Goal: Task Accomplishment & Management: Manage account settings

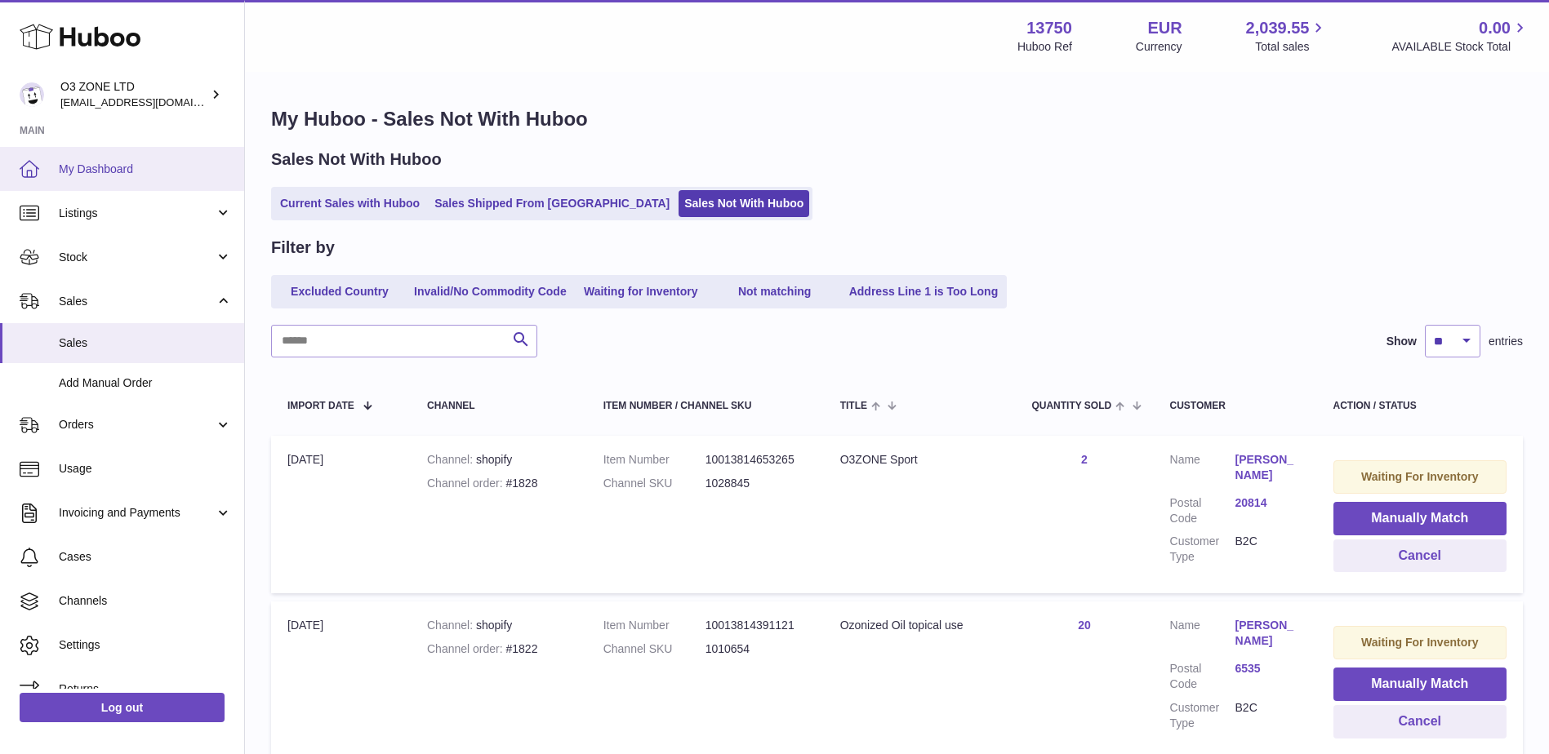
click at [95, 160] on link "My Dashboard" at bounding box center [122, 169] width 244 height 44
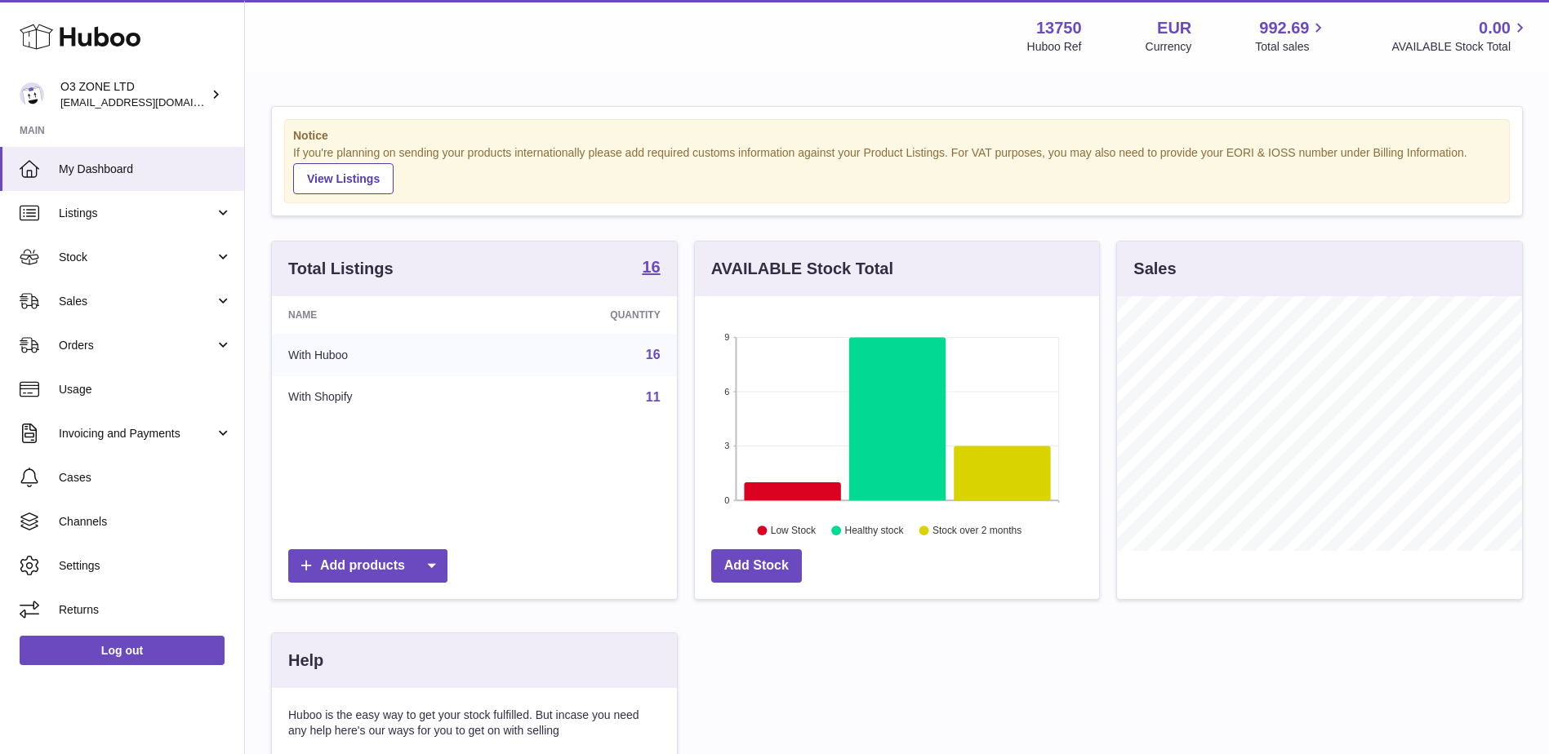
scroll to position [255, 404]
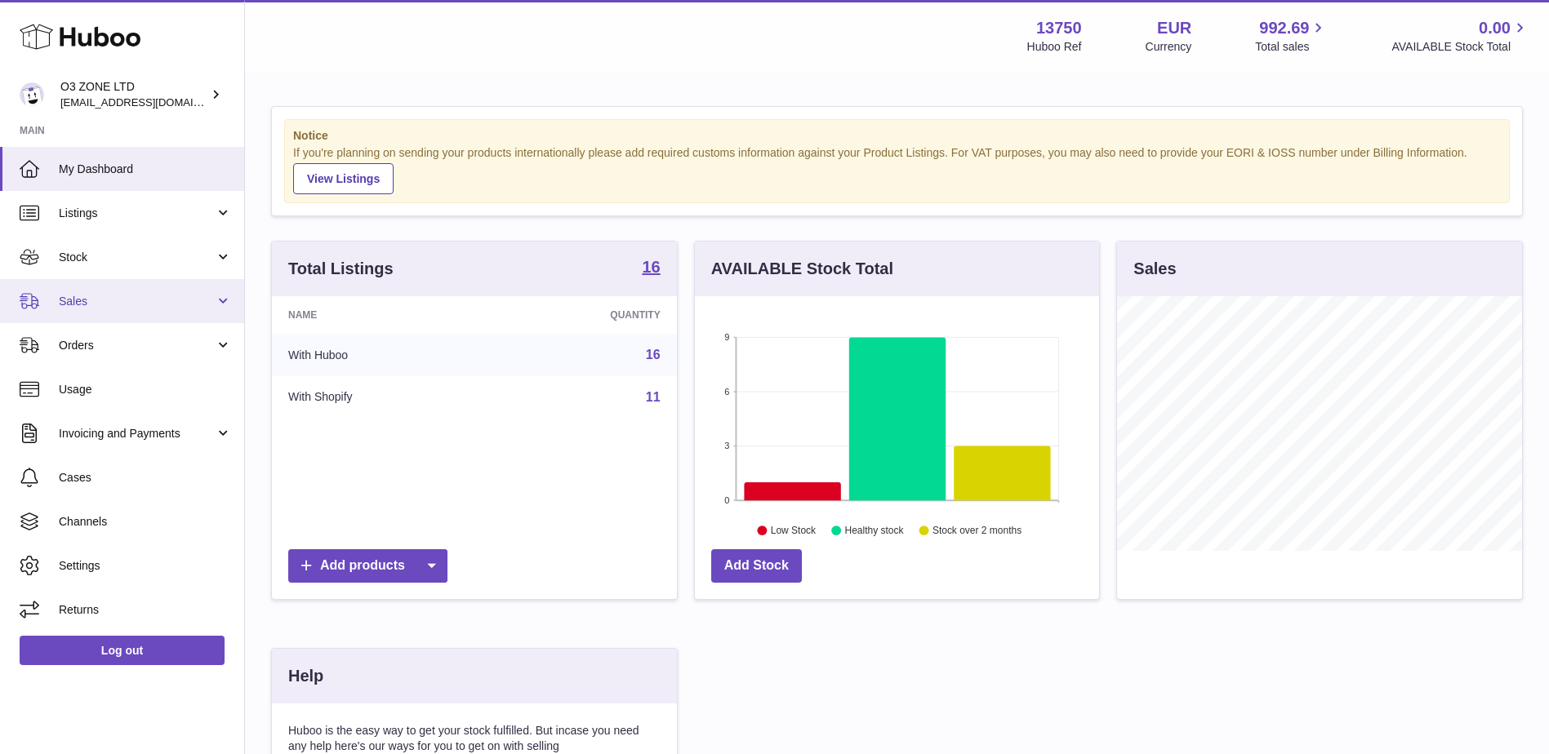
click at [122, 288] on link "Sales" at bounding box center [122, 301] width 244 height 44
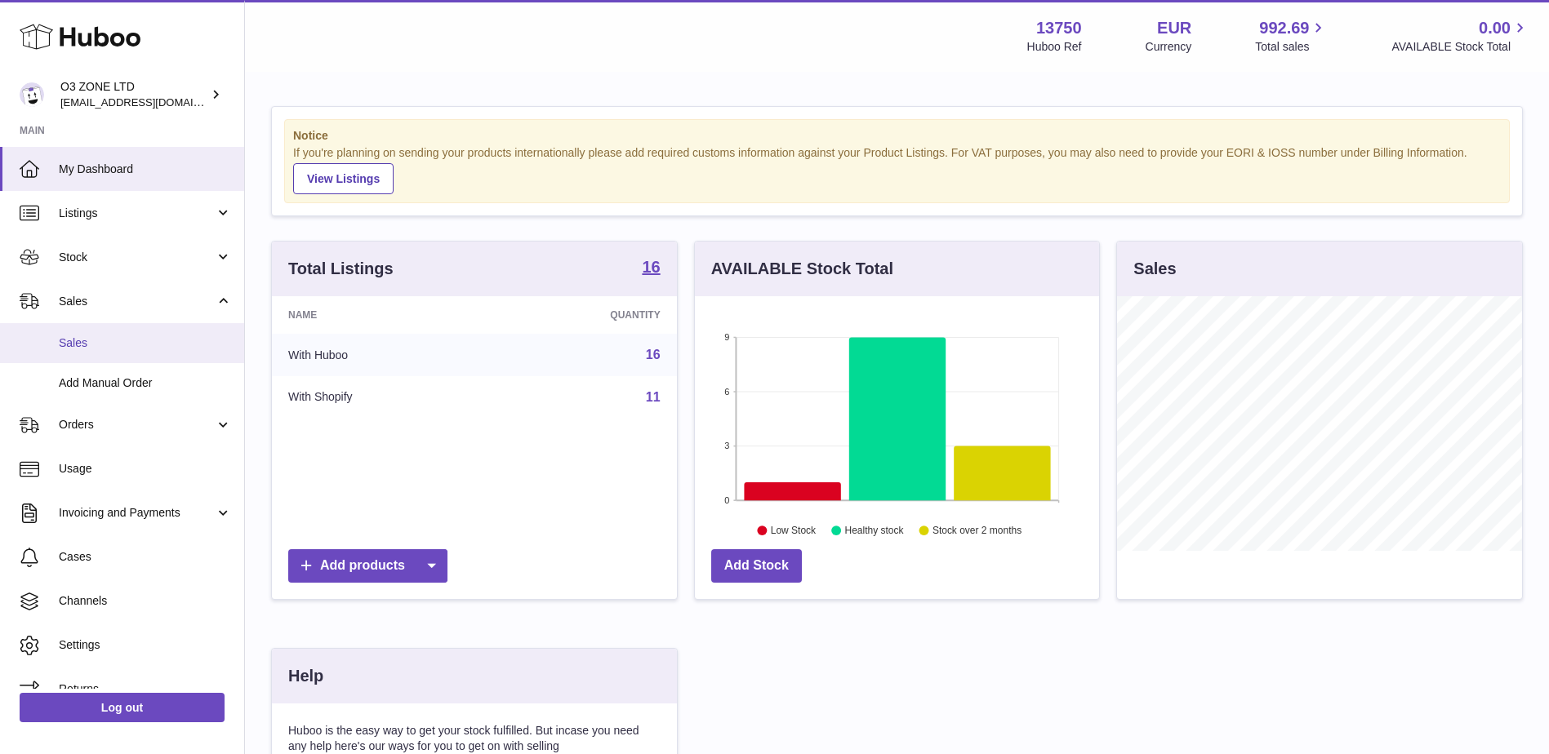
click at [131, 337] on span "Sales" at bounding box center [145, 344] width 173 height 16
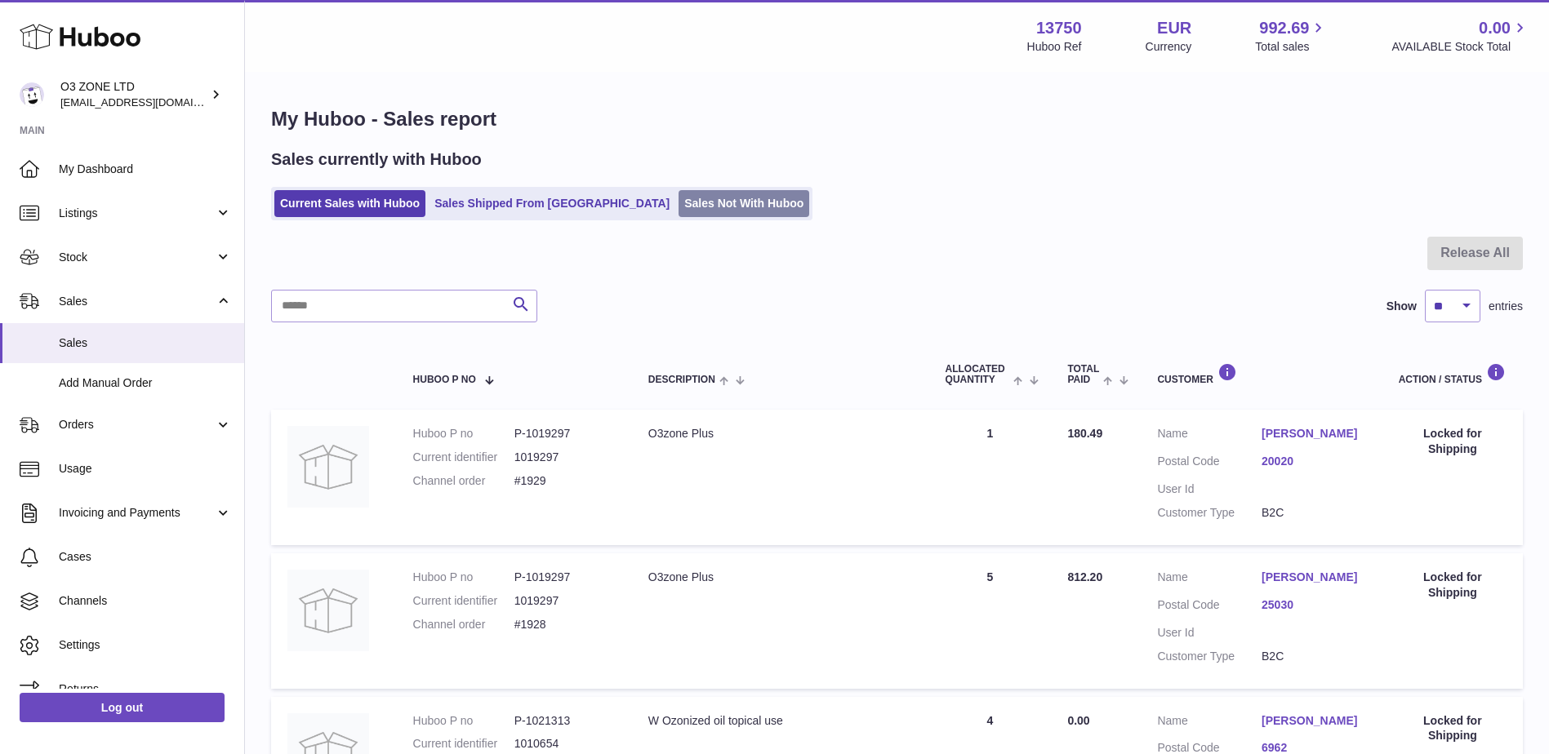
click at [687, 204] on link "Sales Not With Huboo" at bounding box center [743, 203] width 131 height 27
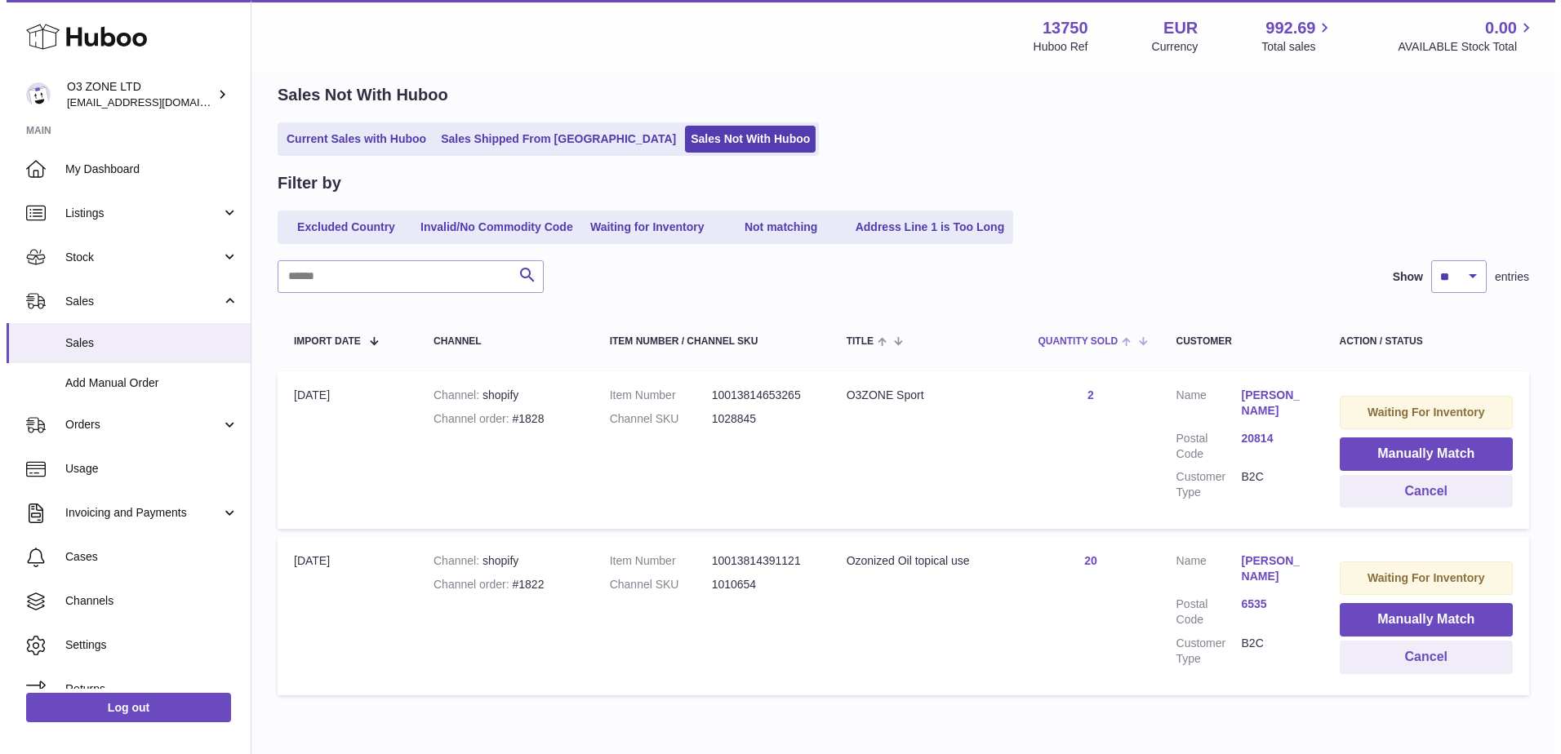
scroll to position [142, 0]
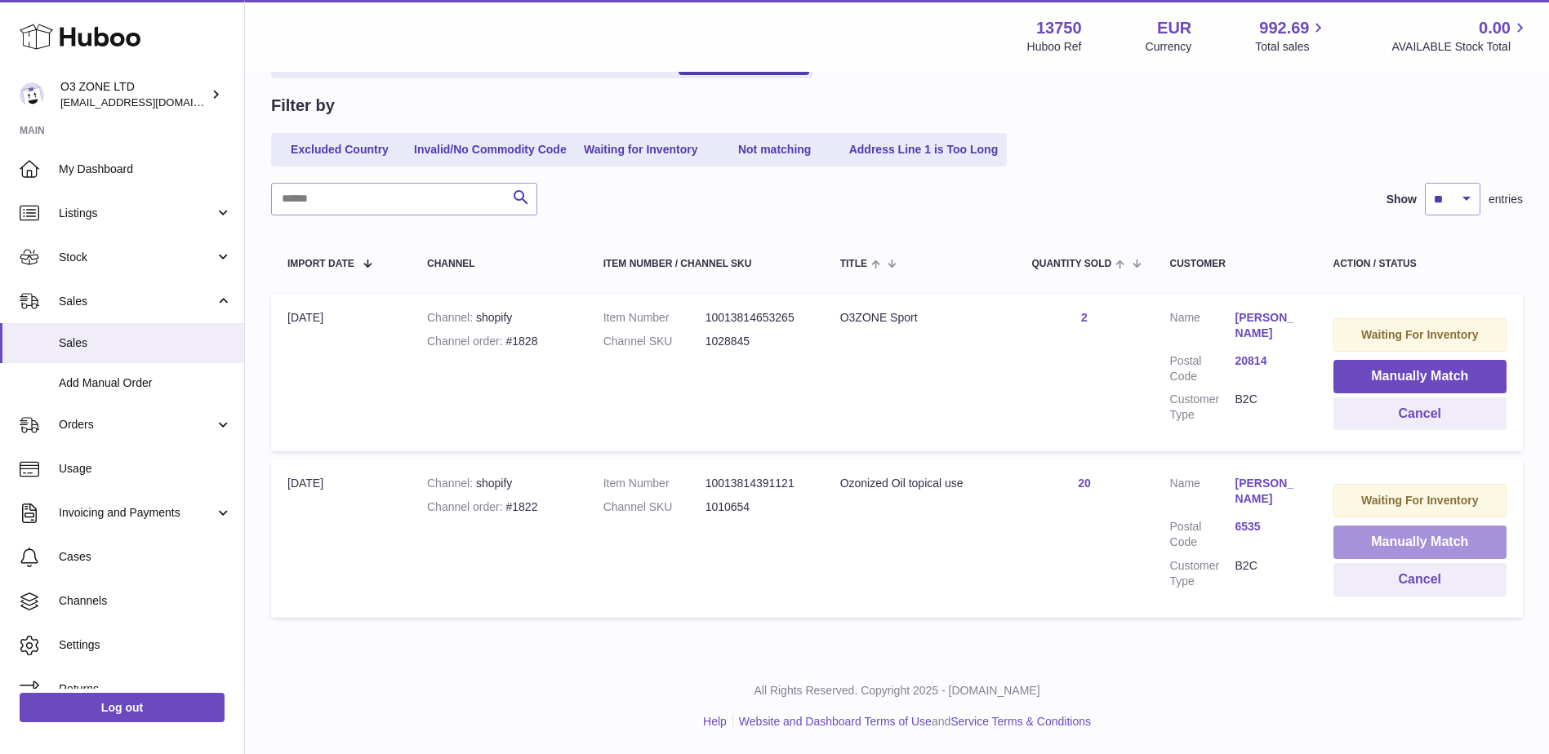
click at [1396, 544] on button "Manually Match" at bounding box center [1419, 542] width 173 height 33
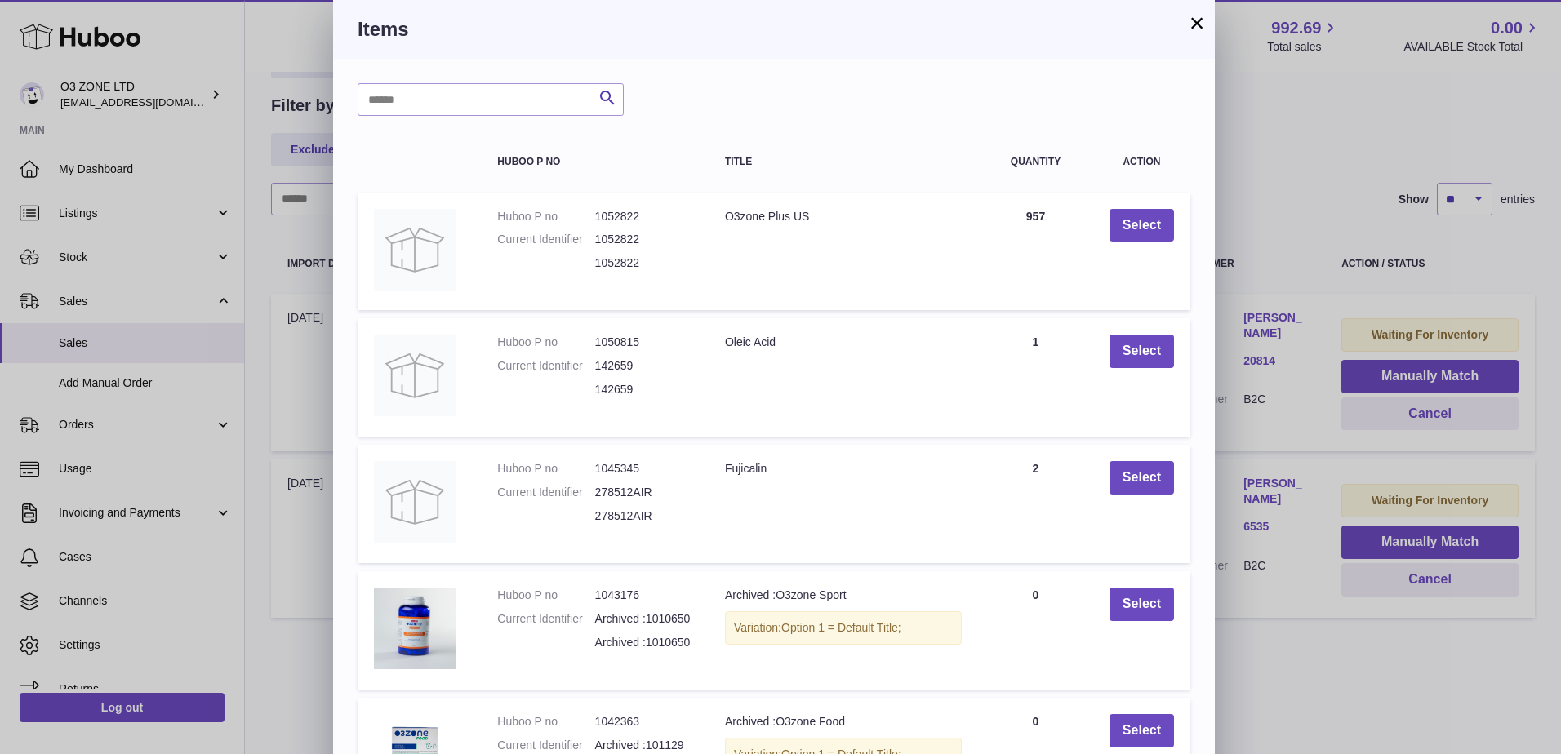
scroll to position [191, 0]
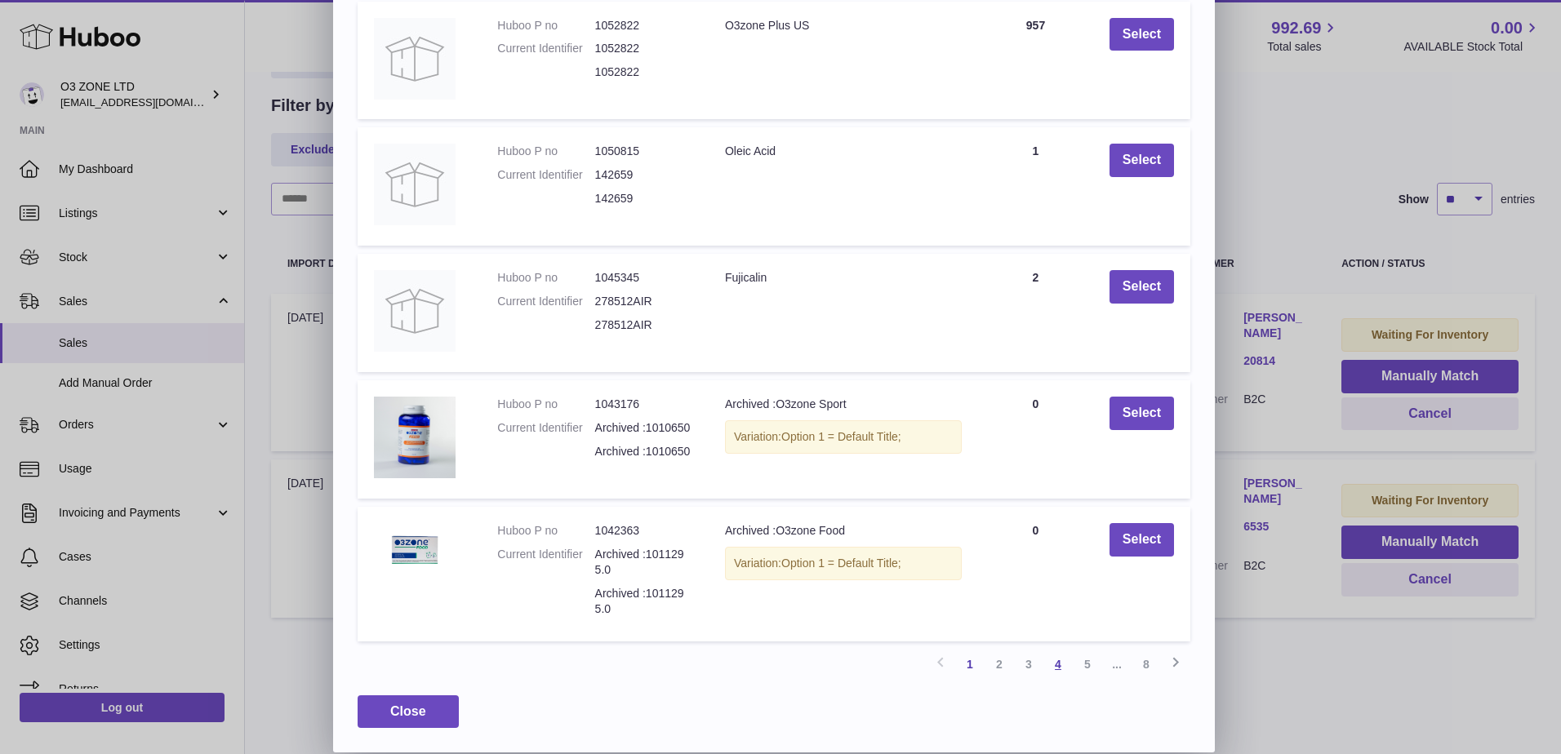
click at [1057, 662] on link "4" at bounding box center [1057, 664] width 29 height 29
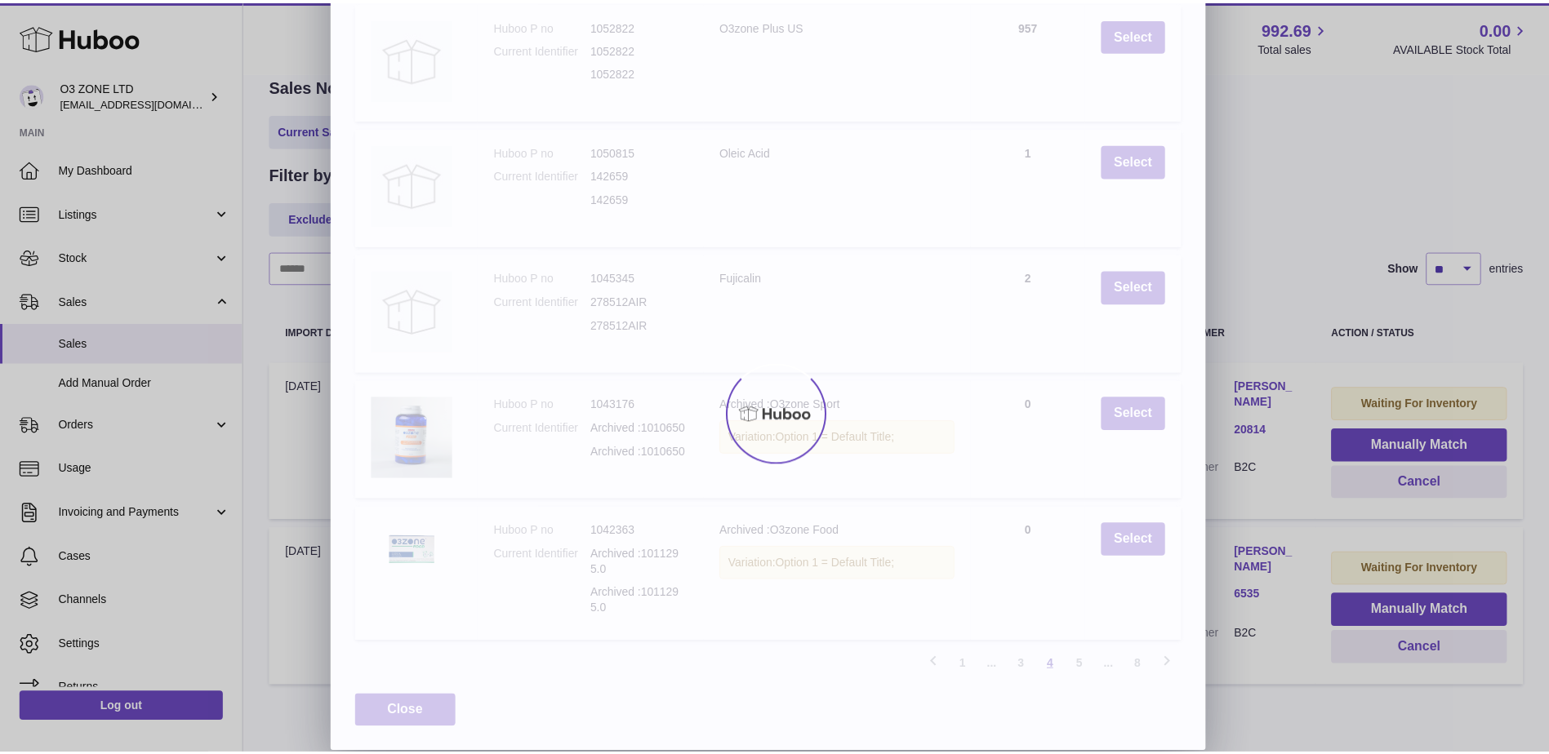
scroll to position [176, 0]
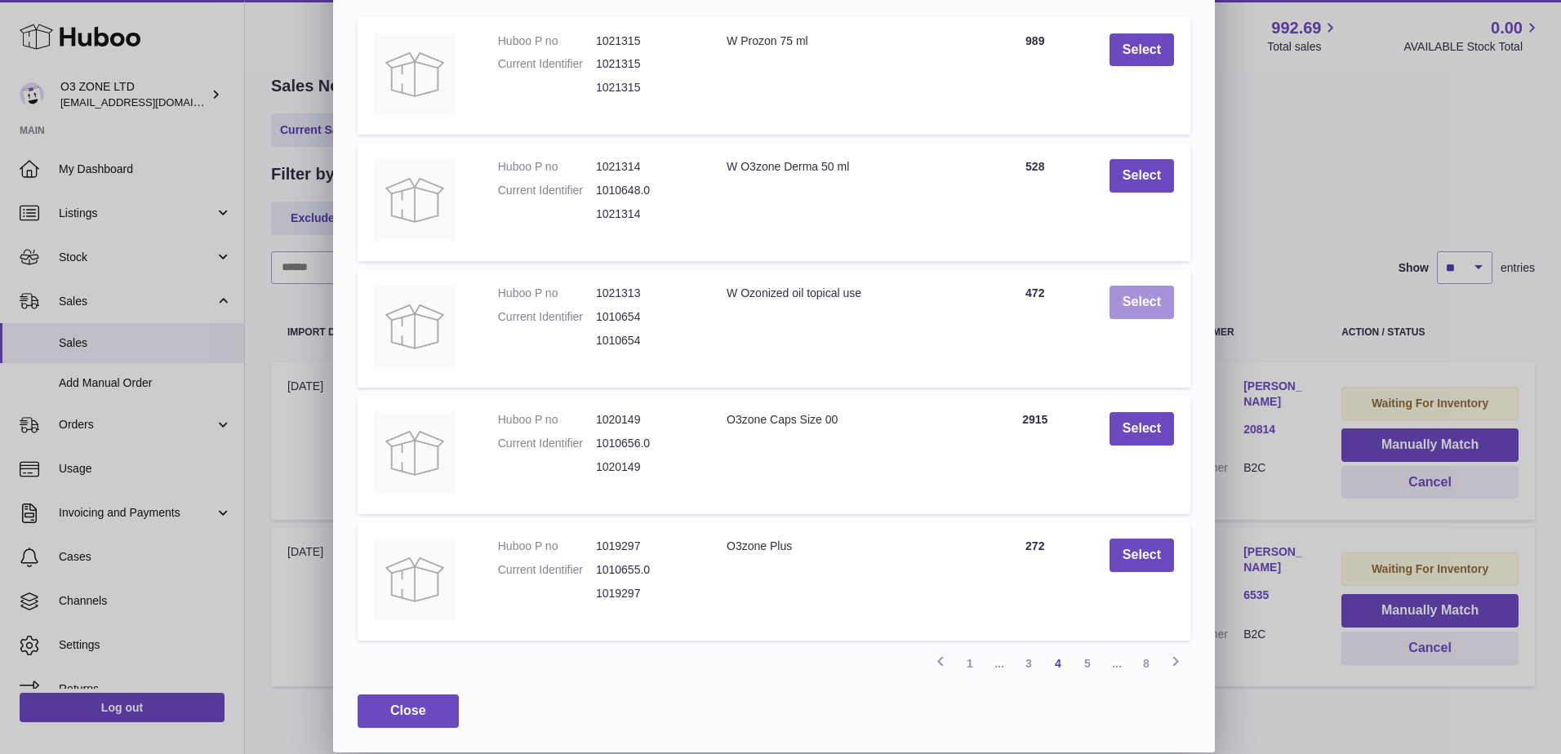
click at [1135, 305] on button "Select" at bounding box center [1141, 302] width 64 height 33
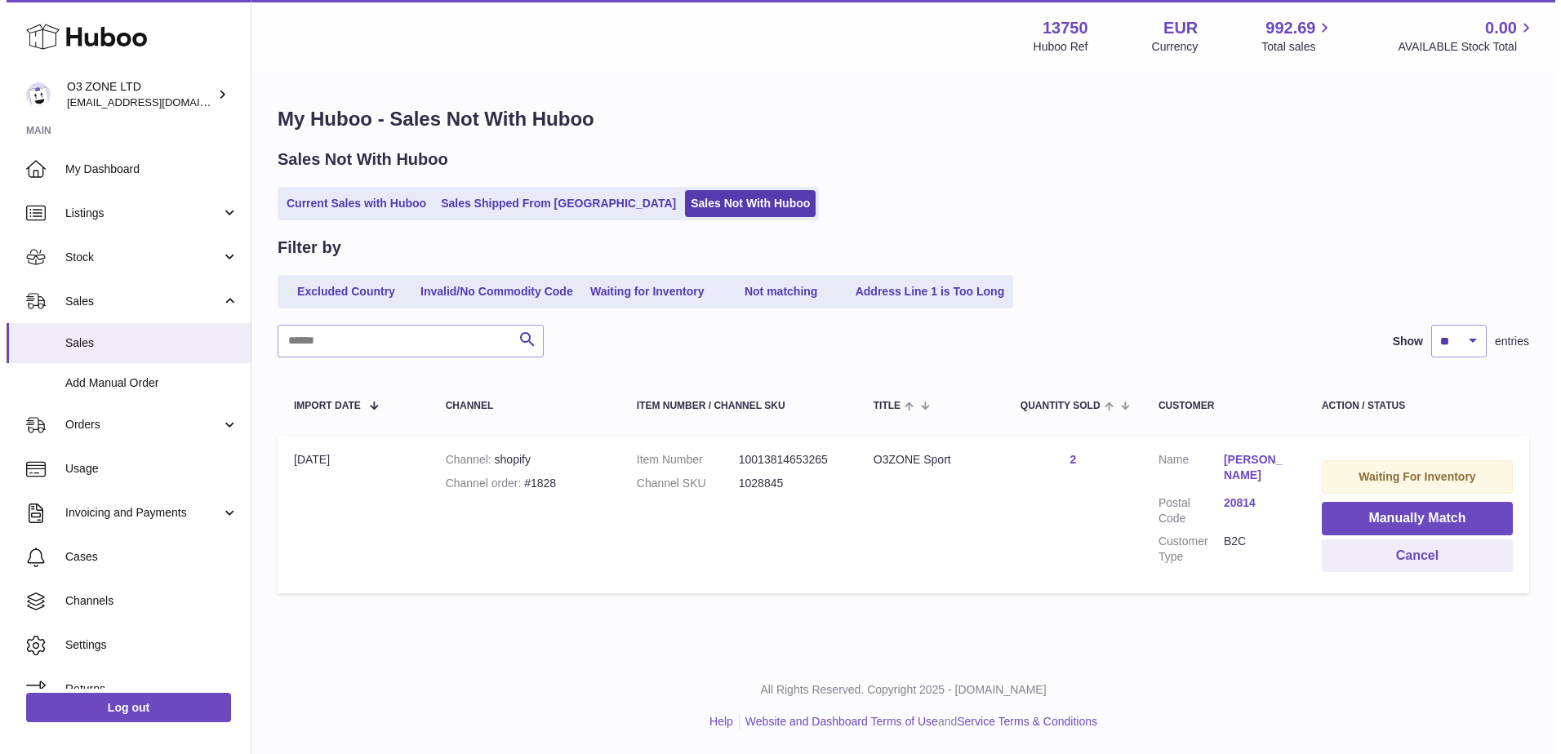
scroll to position [0, 0]
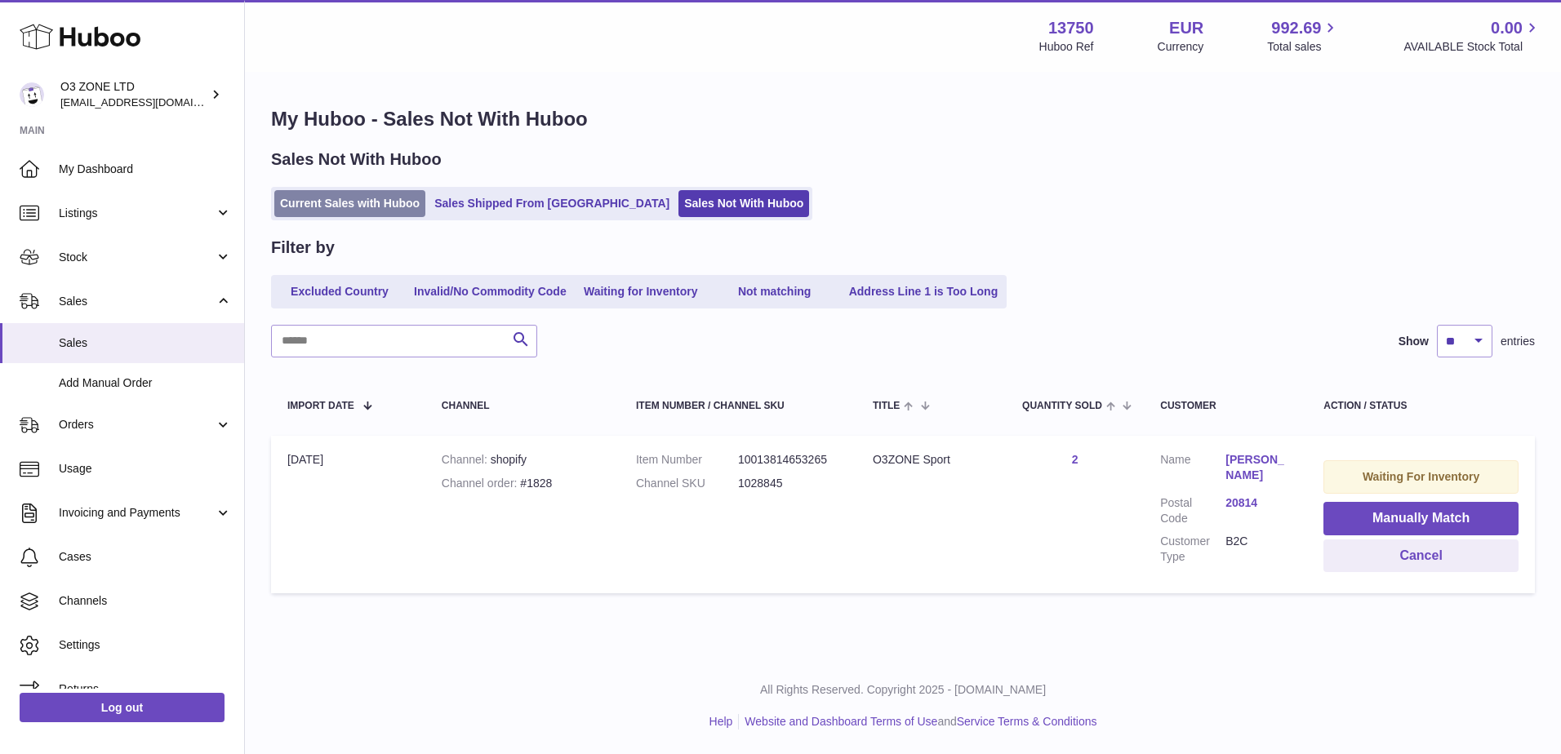
click at [377, 200] on link "Current Sales with Huboo" at bounding box center [349, 203] width 151 height 27
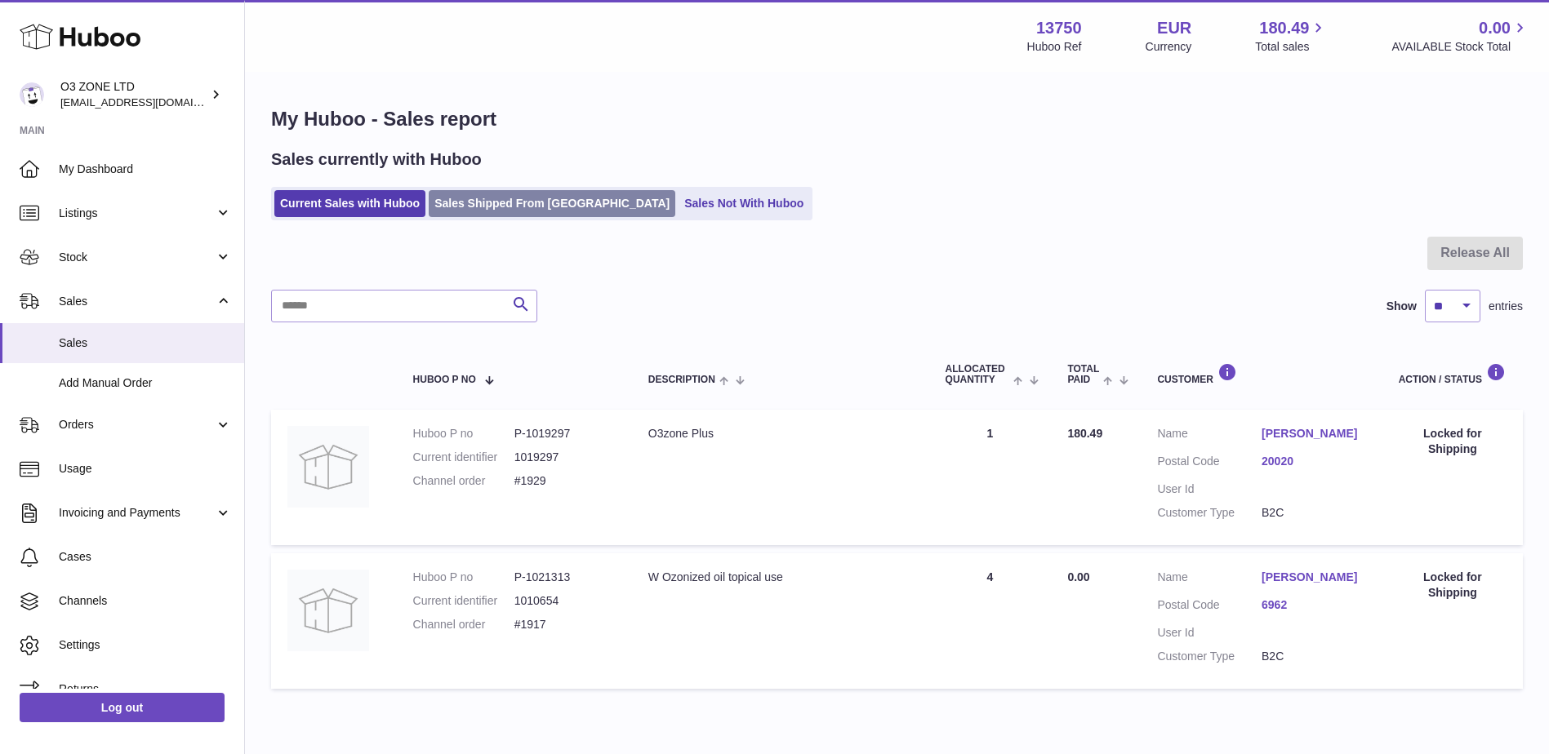
click at [517, 211] on link "Sales Shipped From [GEOGRAPHIC_DATA]" at bounding box center [552, 203] width 247 height 27
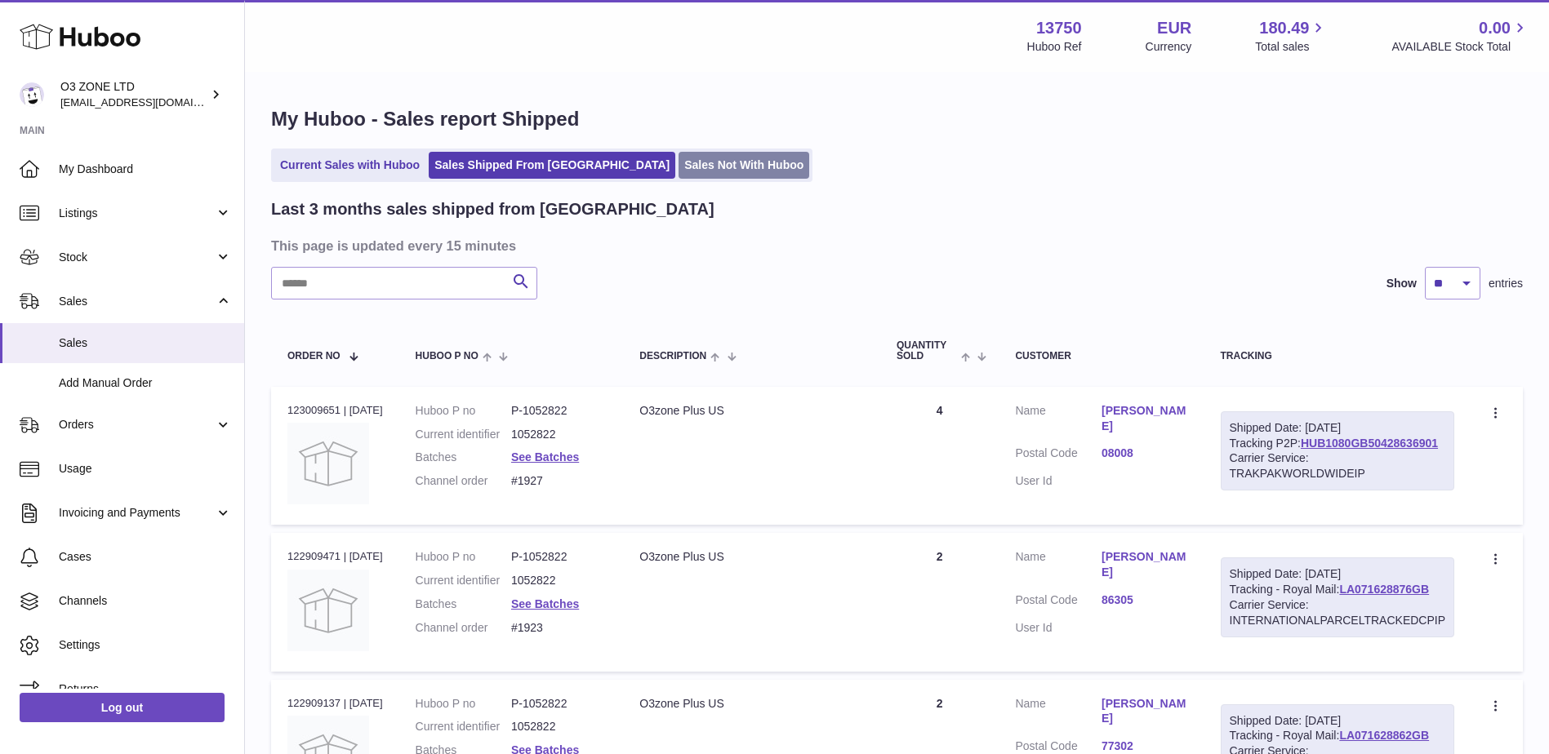
click at [678, 171] on link "Sales Not With Huboo" at bounding box center [743, 165] width 131 height 27
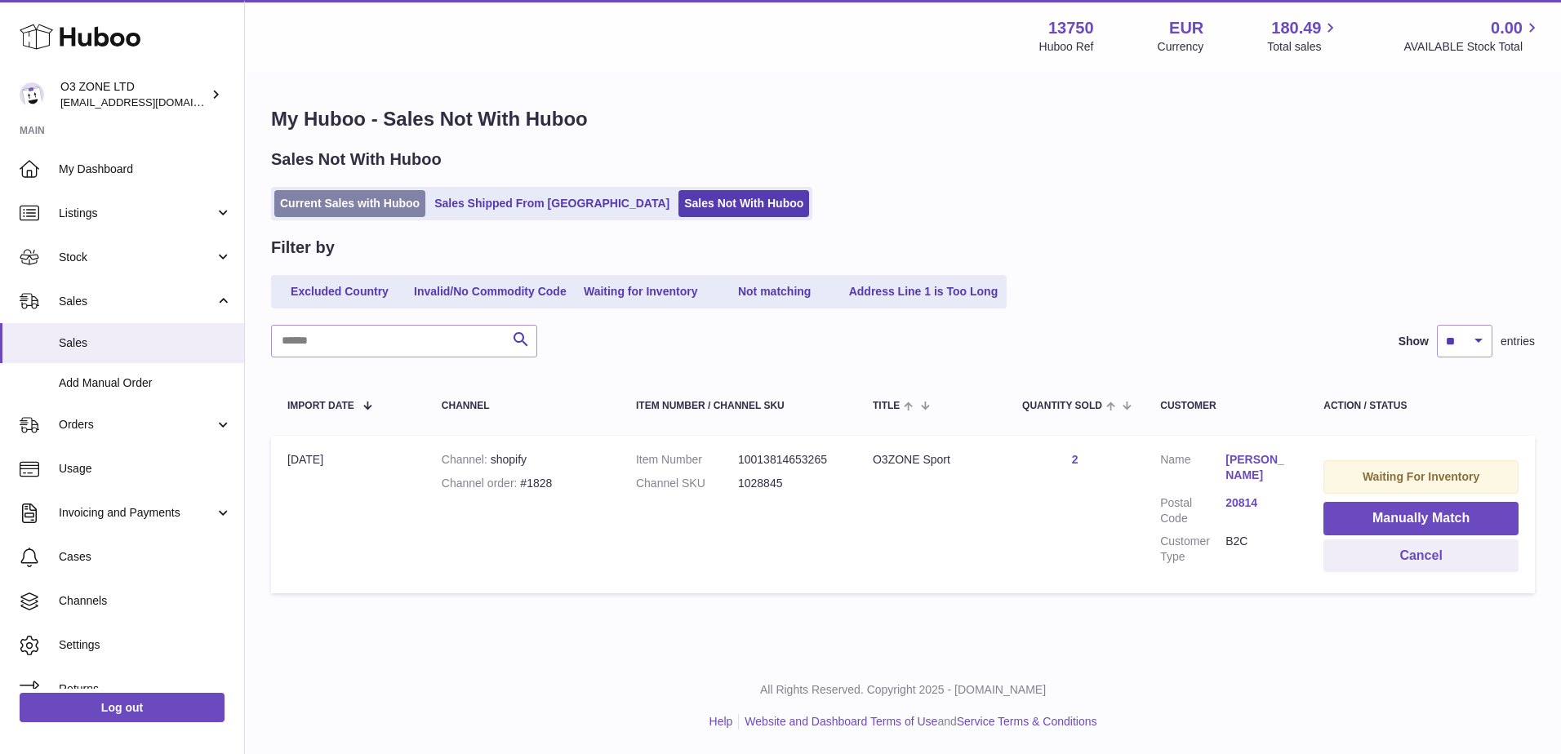
click at [343, 201] on link "Current Sales with Huboo" at bounding box center [349, 203] width 151 height 27
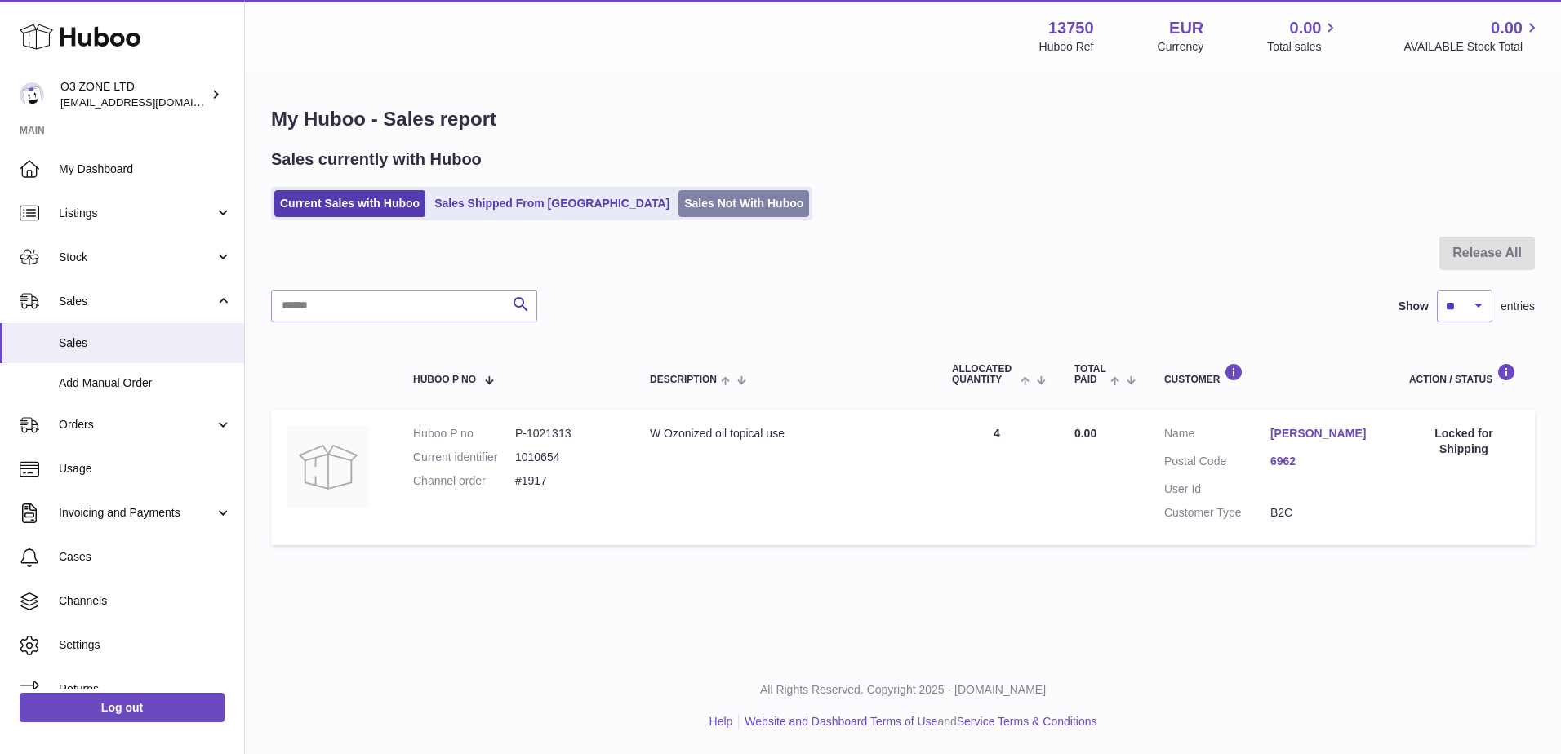
click at [687, 206] on link "Sales Not With Huboo" at bounding box center [743, 203] width 131 height 27
